Goal: Task Accomplishment & Management: Use online tool/utility

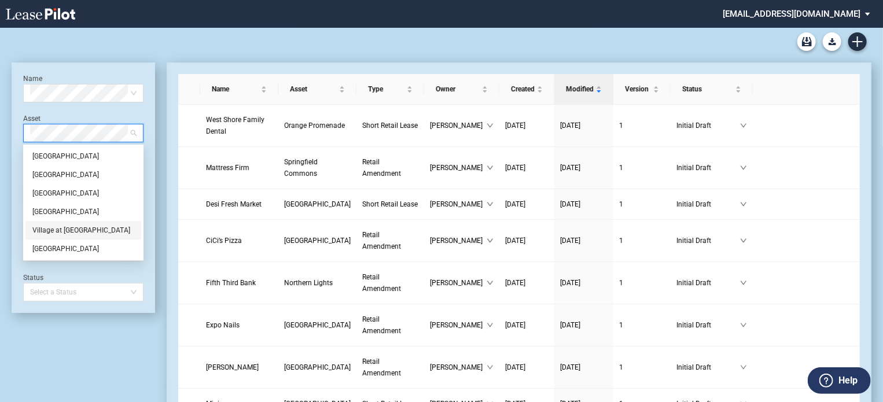
click at [54, 225] on div "Village at [GEOGRAPHIC_DATA]" at bounding box center [83, 230] width 102 height 12
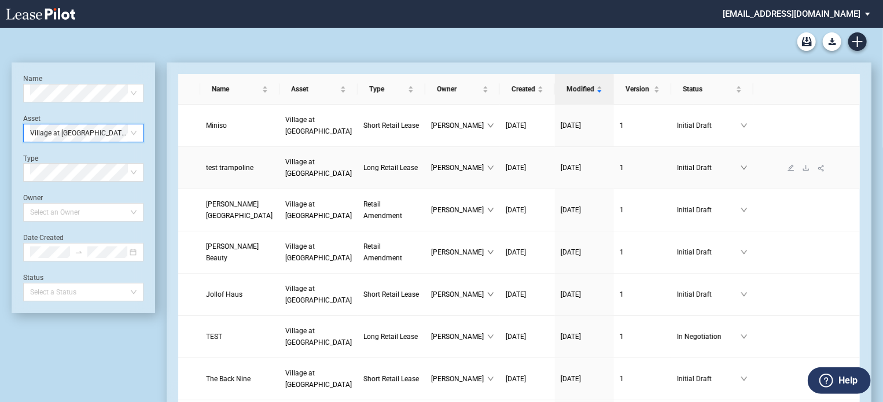
click at [363, 167] on span "Long Retail Lease" at bounding box center [390, 168] width 54 height 8
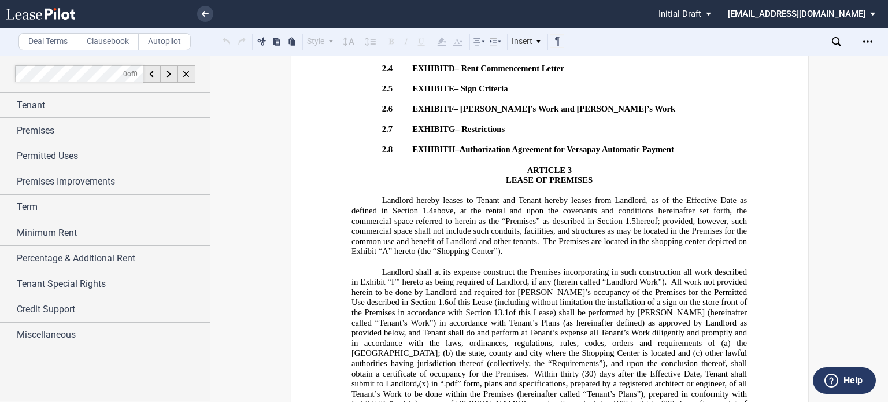
scroll to position [1559, 0]
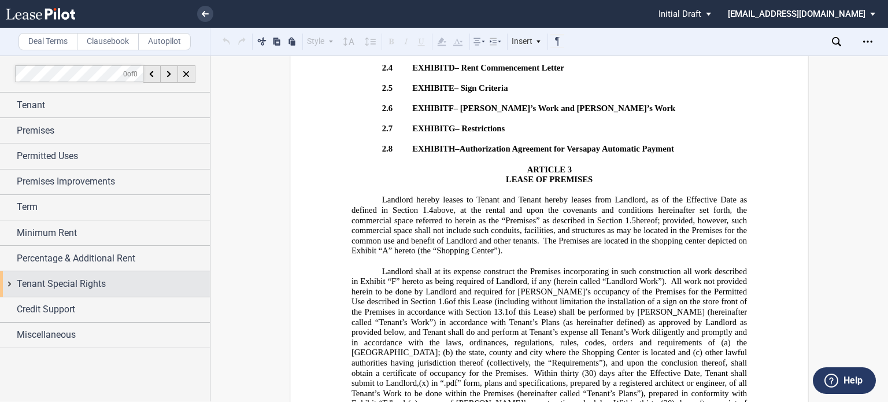
click at [44, 286] on span "Tenant Special Rights" at bounding box center [61, 284] width 89 height 14
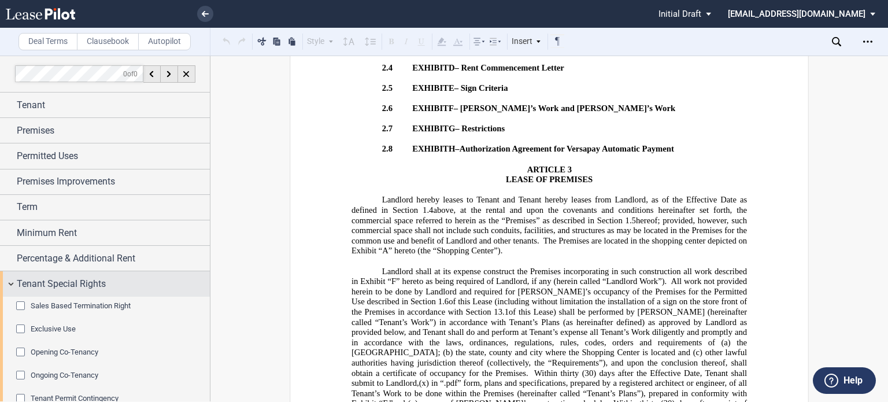
scroll to position [95, 0]
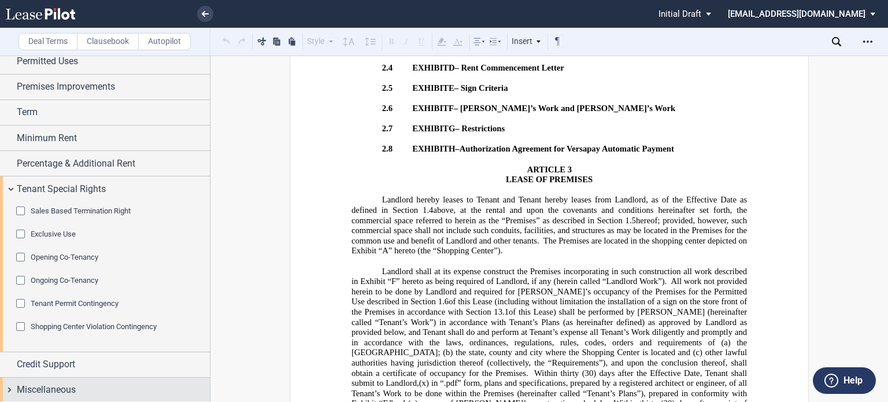
click at [21, 393] on span "Miscellaneous" at bounding box center [46, 390] width 59 height 14
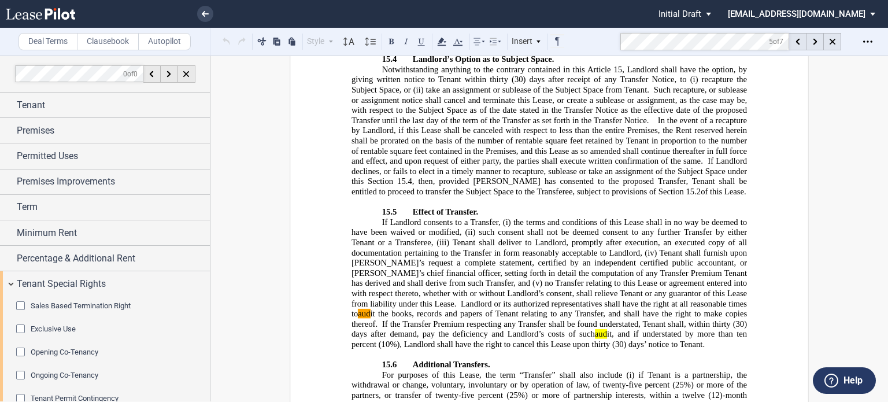
scroll to position [133, 0]
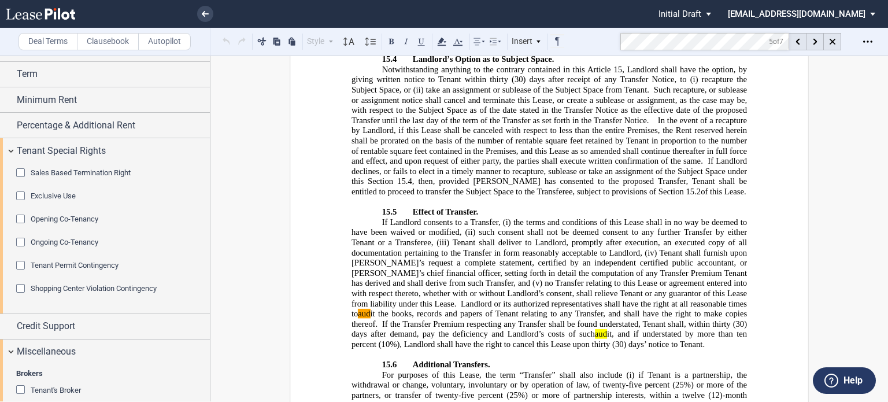
click at [441, 298] on span "Landlord or its authorized representatives shall have the right at all reasonab…" at bounding box center [551, 313] width 398 height 30
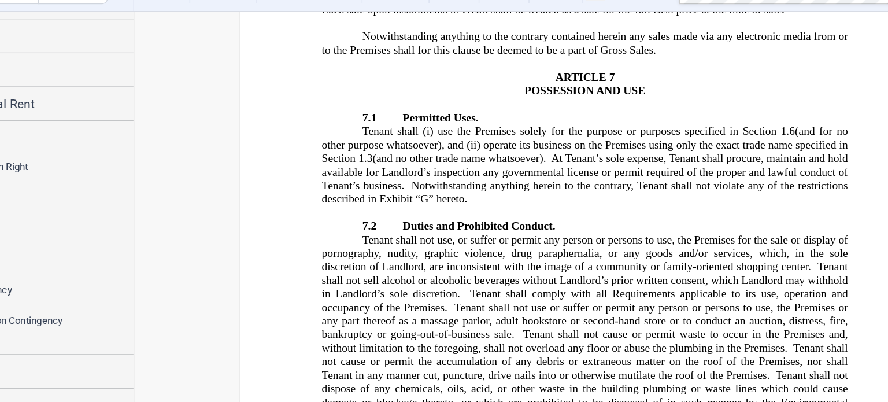
scroll to position [4667, 0]
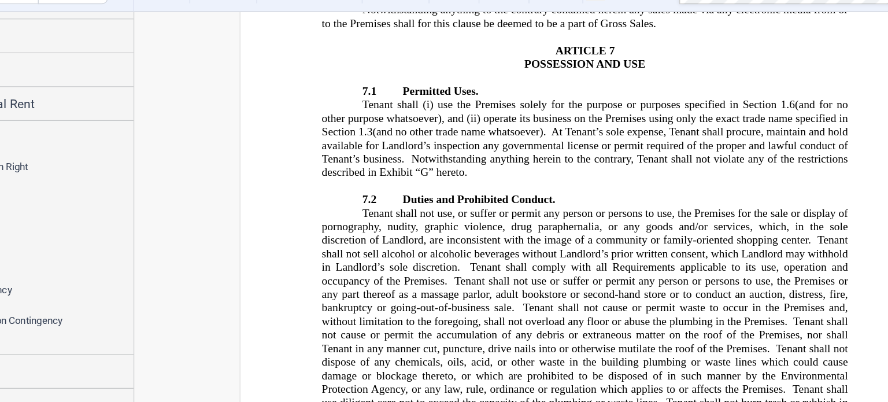
click at [426, 202] on span "Tenant shall not use, or suffer or permit any person or persons to use, the Pre…" at bounding box center [551, 217] width 398 height 30
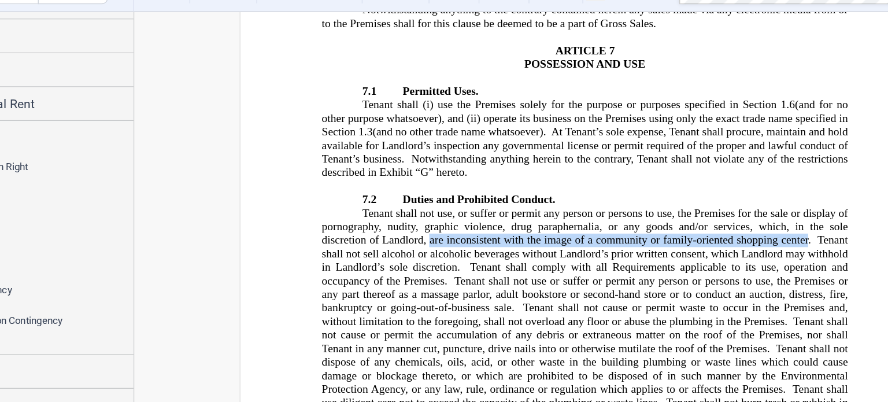
drag, startPoint x: 429, startPoint y: 168, endPoint x: 716, endPoint y: 168, distance: 286.3
click at [716, 202] on span "Tenant shall not use, or suffer or permit any person or persons to use, the Pre…" at bounding box center [551, 217] width 398 height 30
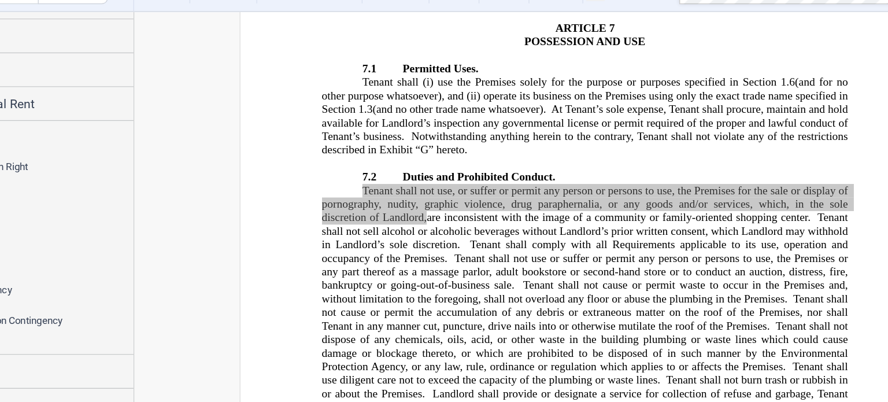
scroll to position [4687, 0]
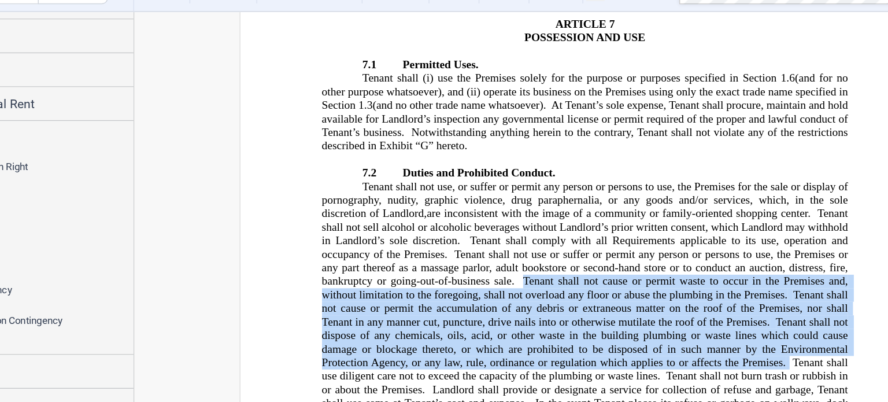
drag, startPoint x: 500, startPoint y: 197, endPoint x: 700, endPoint y: 259, distance: 208.9
click at [700, 259] on span "Tenant shall not use, or suffer or permit any person or persons to use, the Pre…" at bounding box center [551, 259] width 398 height 152
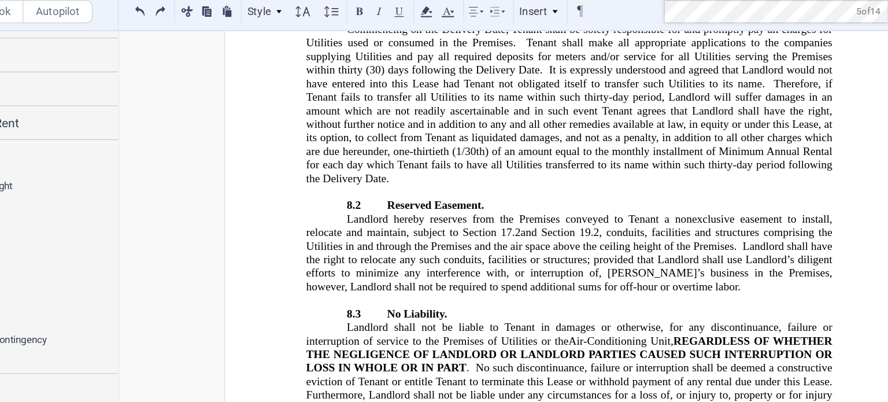
scroll to position [6403, 0]
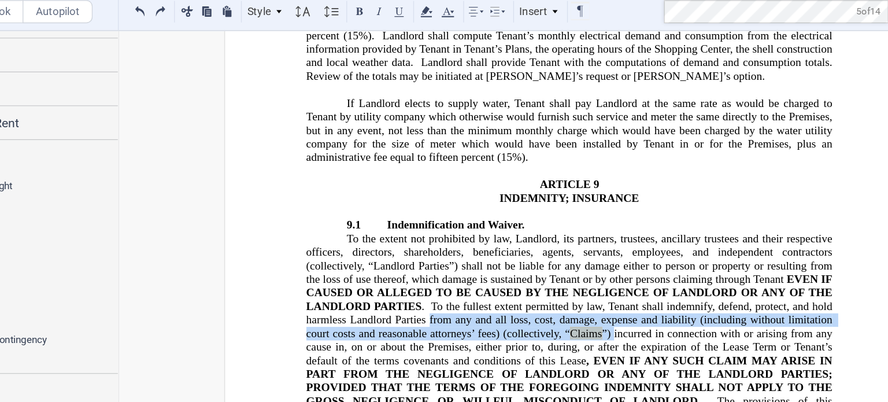
drag, startPoint x: 443, startPoint y: 180, endPoint x: 581, endPoint y: 191, distance: 138.6
click at [581, 258] on span "To the fullest extent permitted by law, Tenant shall indemnify, defend, protect…" at bounding box center [551, 283] width 398 height 50
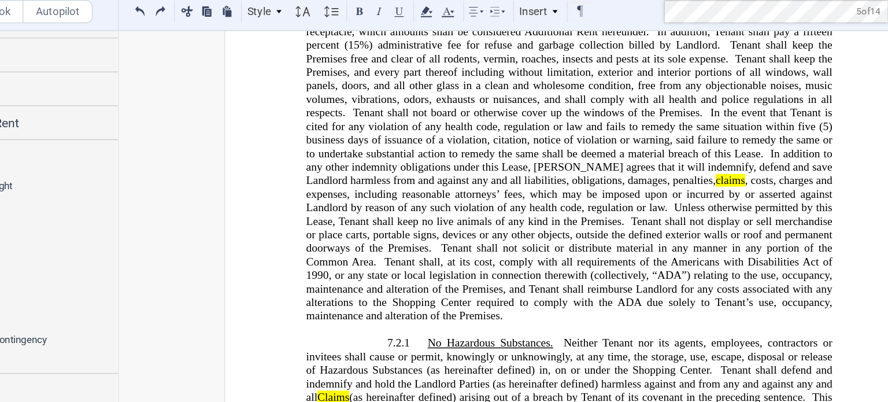
scroll to position [5020, 0]
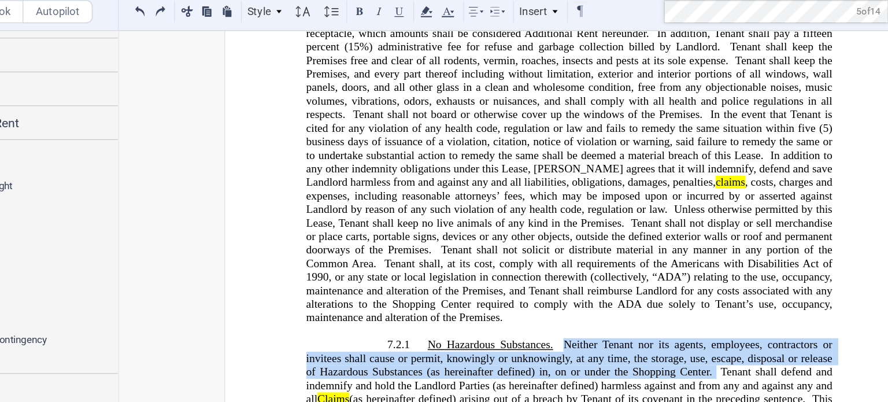
drag, startPoint x: 541, startPoint y: 231, endPoint x: 658, endPoint y: 253, distance: 118.2
click at [658, 287] on span "No Hazardous Substances. Neither Tenant nor its agents, employees, contractors …" at bounding box center [551, 343] width 398 height 112
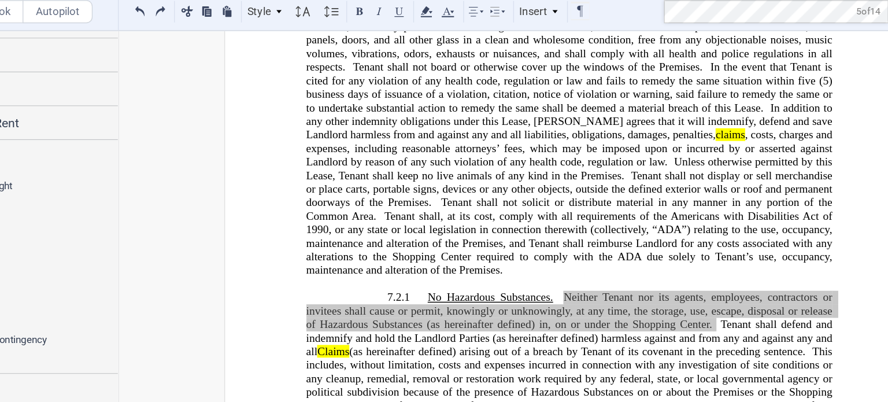
scroll to position [5059, 0]
